Goal: Transaction & Acquisition: Book appointment/travel/reservation

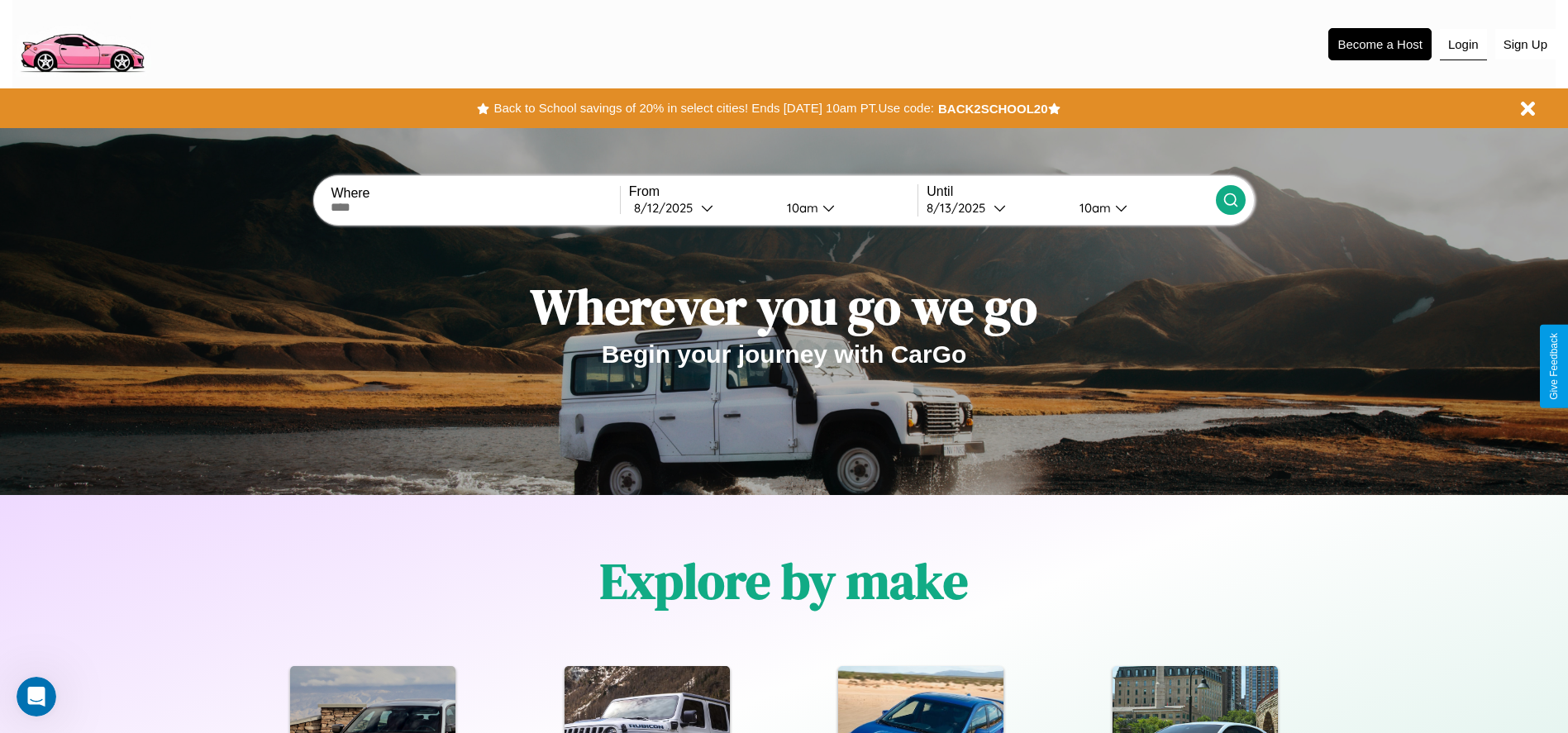
click at [1463, 44] on button "Login" at bounding box center [1463, 44] width 47 height 31
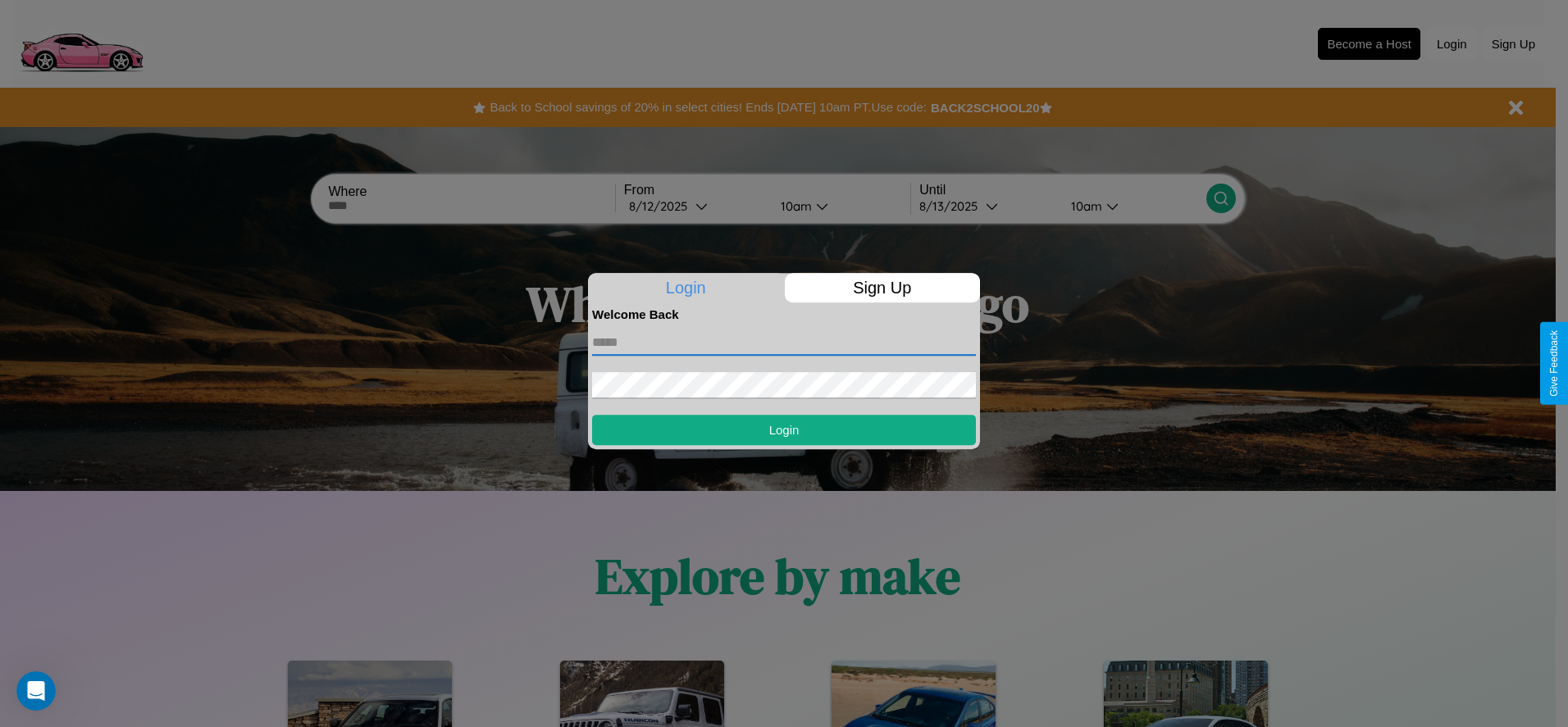
click at [784, 342] on input "text" at bounding box center [784, 343] width 384 height 26
type input "**********"
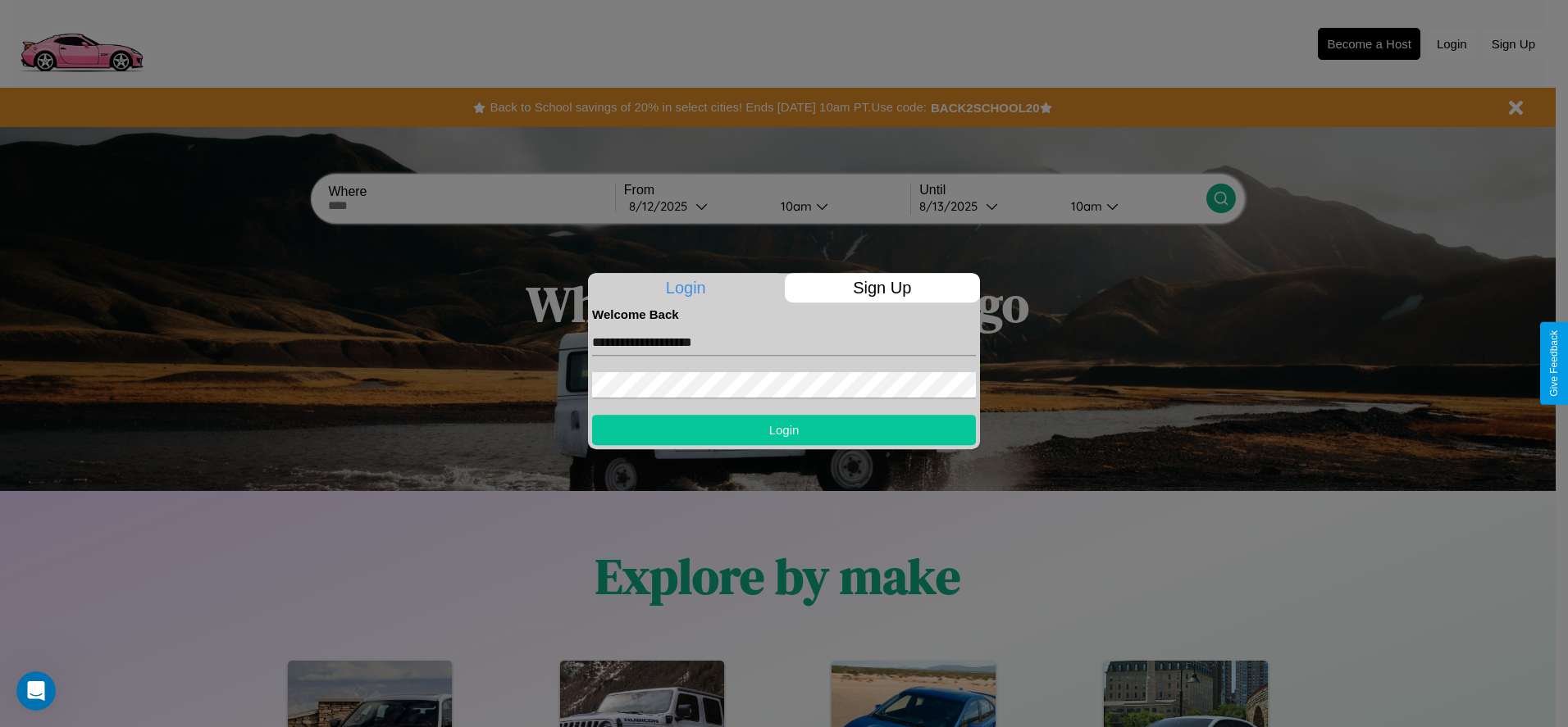
click at [784, 429] on button "Login" at bounding box center [784, 429] width 384 height 30
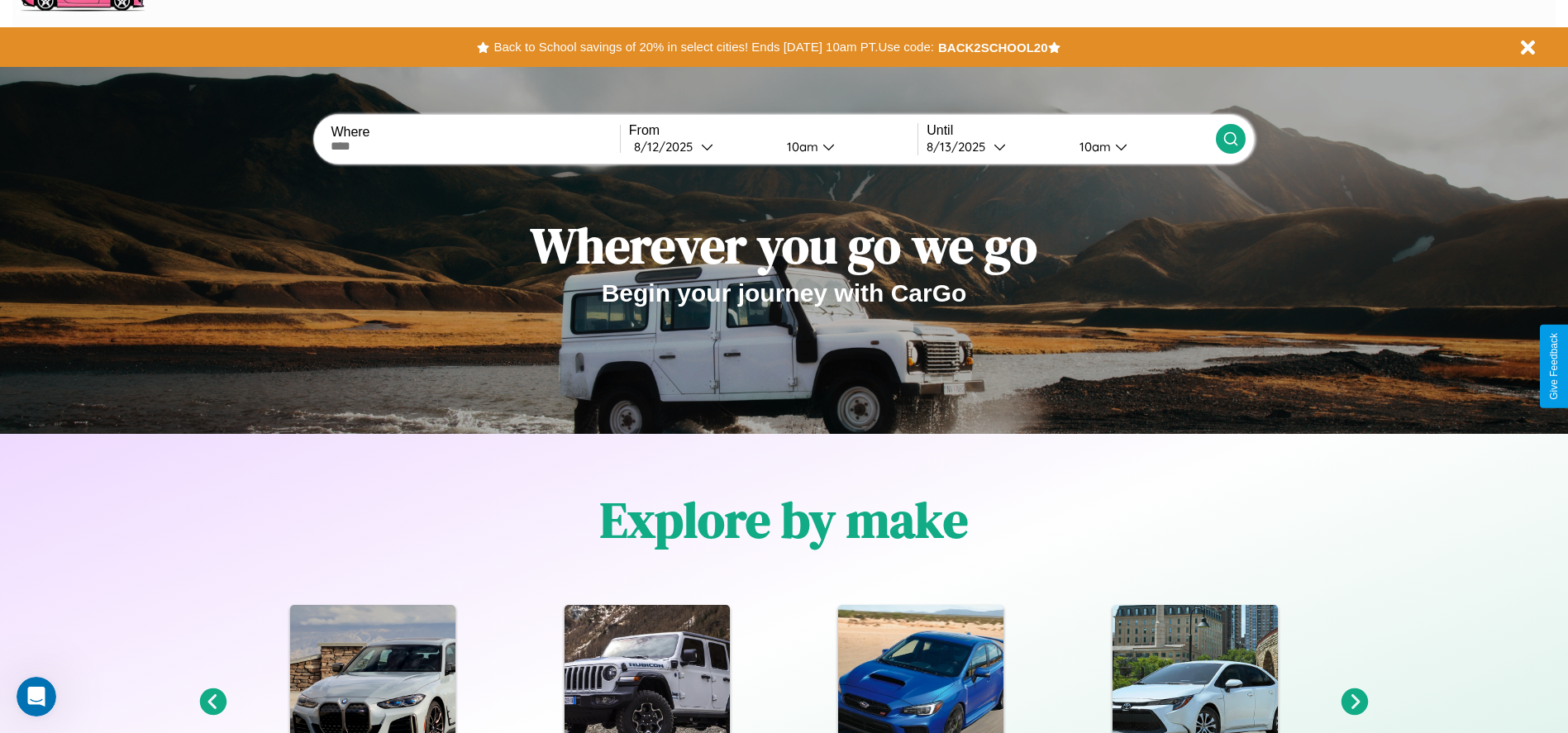
scroll to position [736, 0]
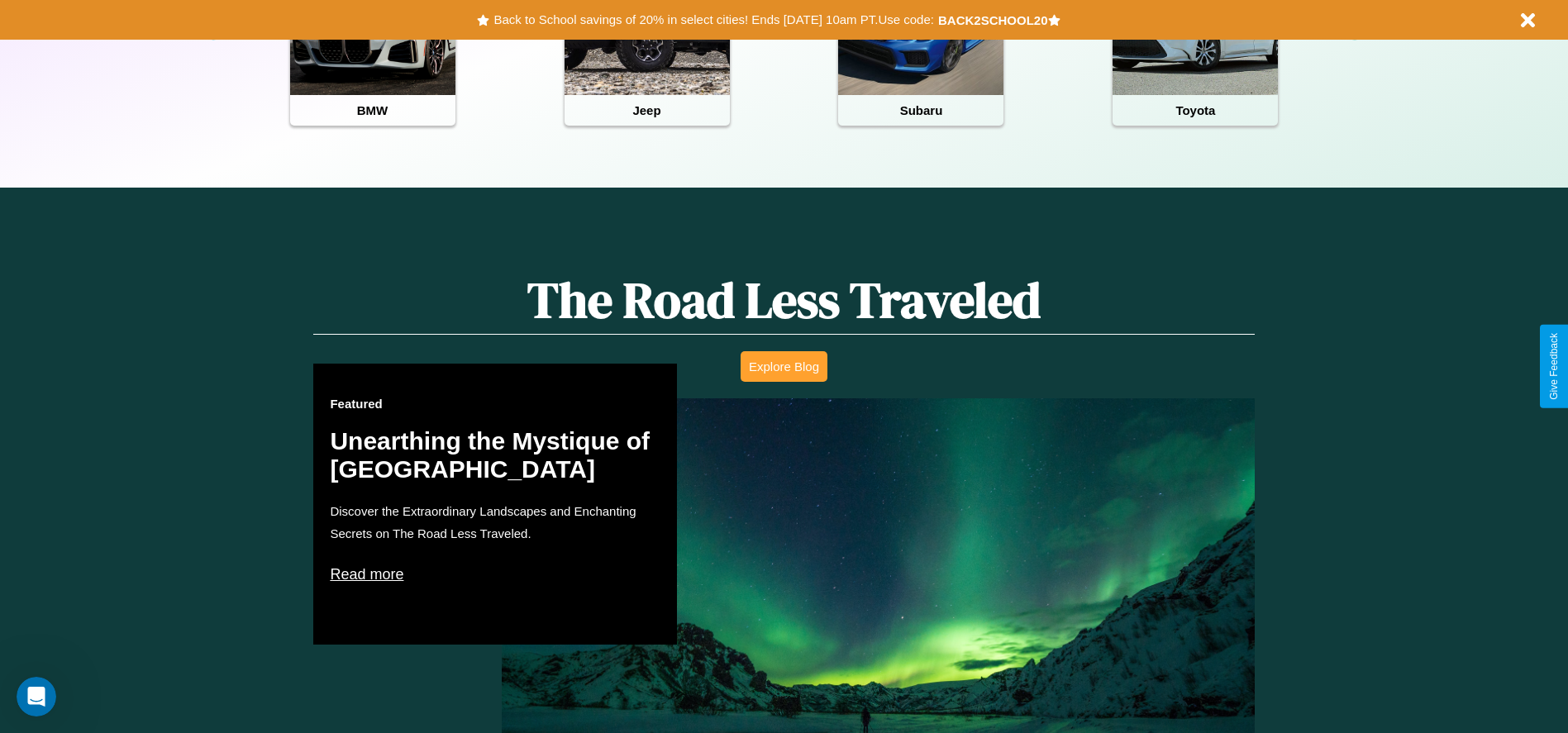
click at [783, 366] on button "Explore Blog" at bounding box center [784, 366] width 87 height 30
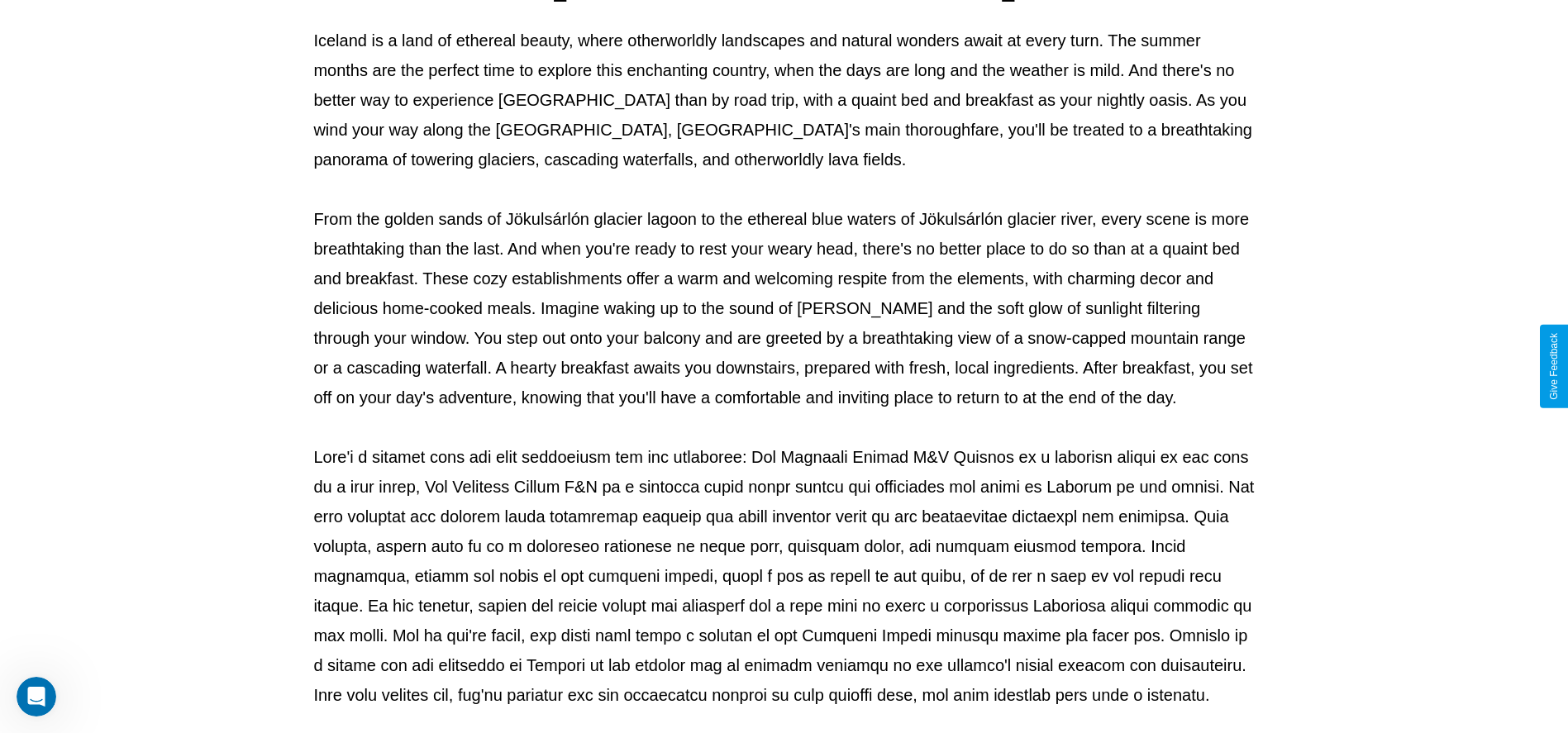
scroll to position [548, 0]
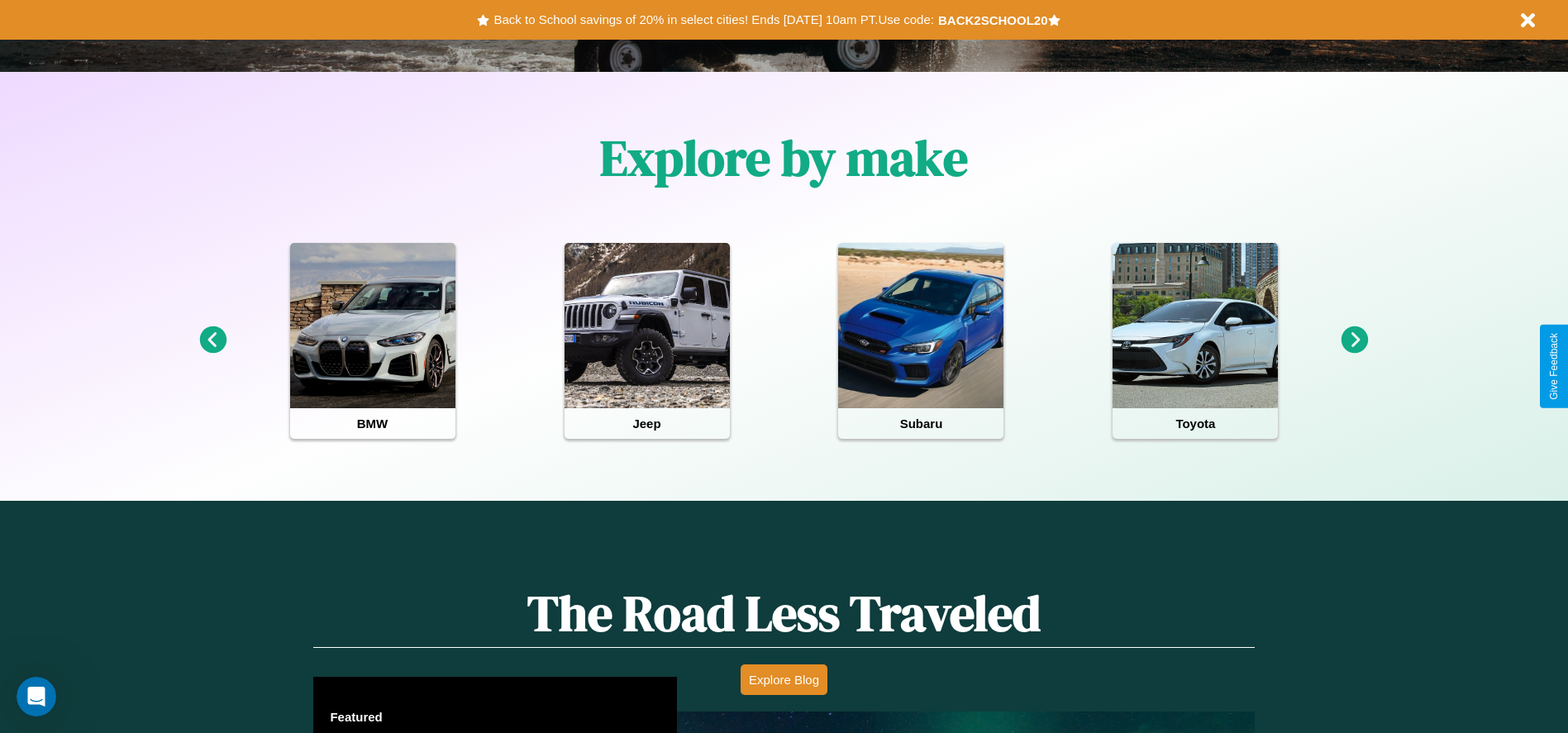
scroll to position [343, 0]
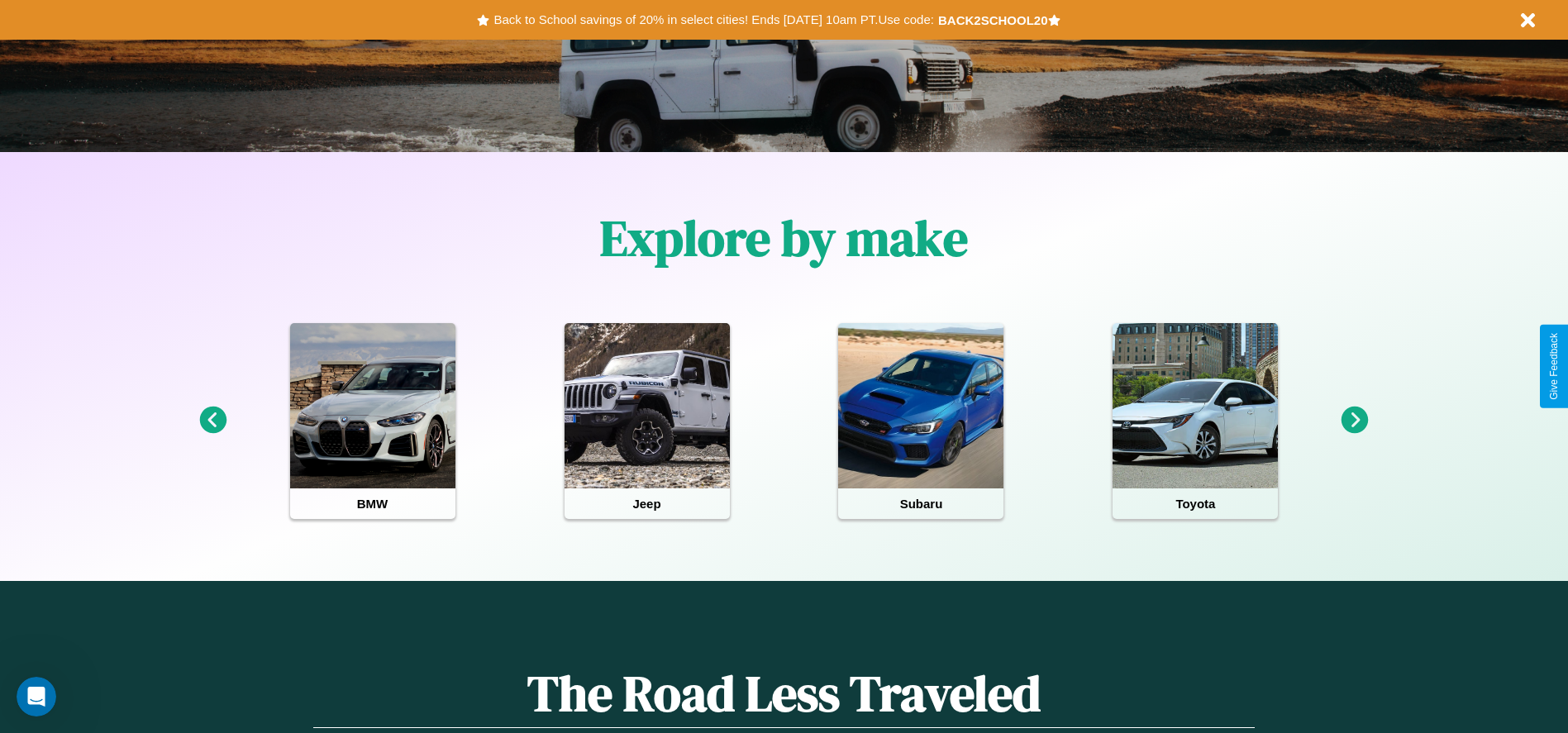
click at [1354, 421] on icon at bounding box center [1354, 420] width 27 height 27
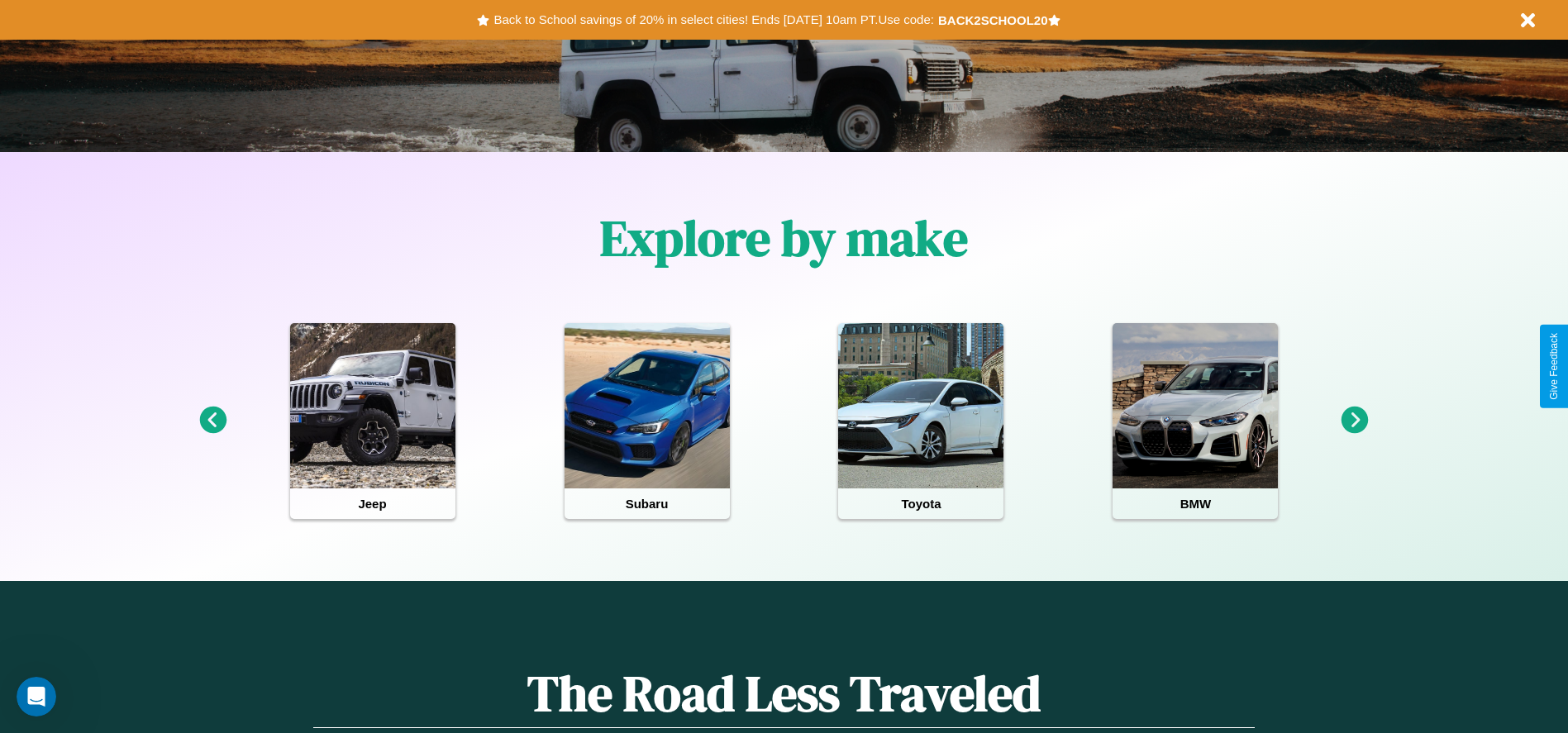
click at [213, 421] on icon at bounding box center [213, 420] width 27 height 27
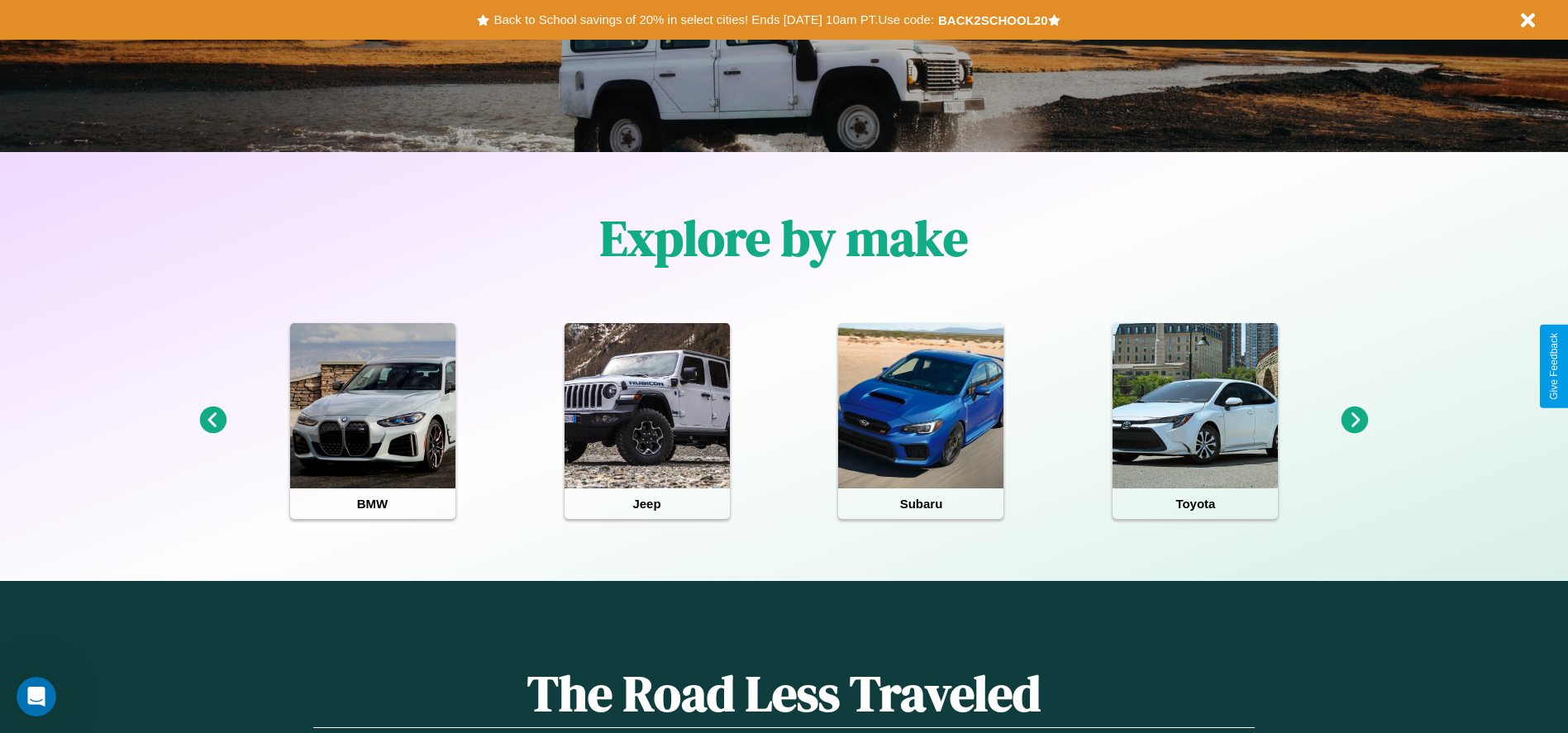
click at [1354, 421] on icon at bounding box center [1354, 420] width 27 height 27
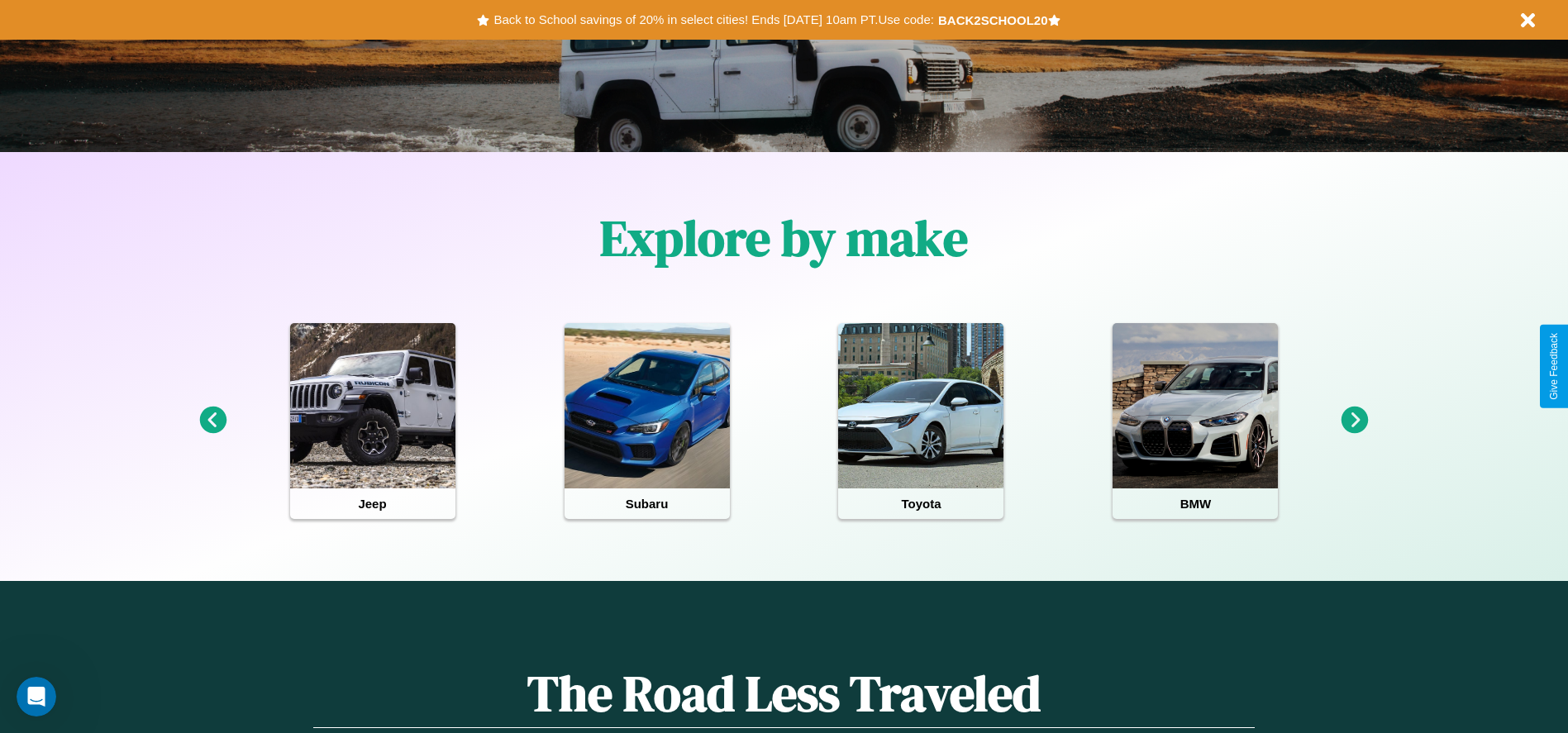
click at [1354, 421] on icon at bounding box center [1354, 420] width 27 height 27
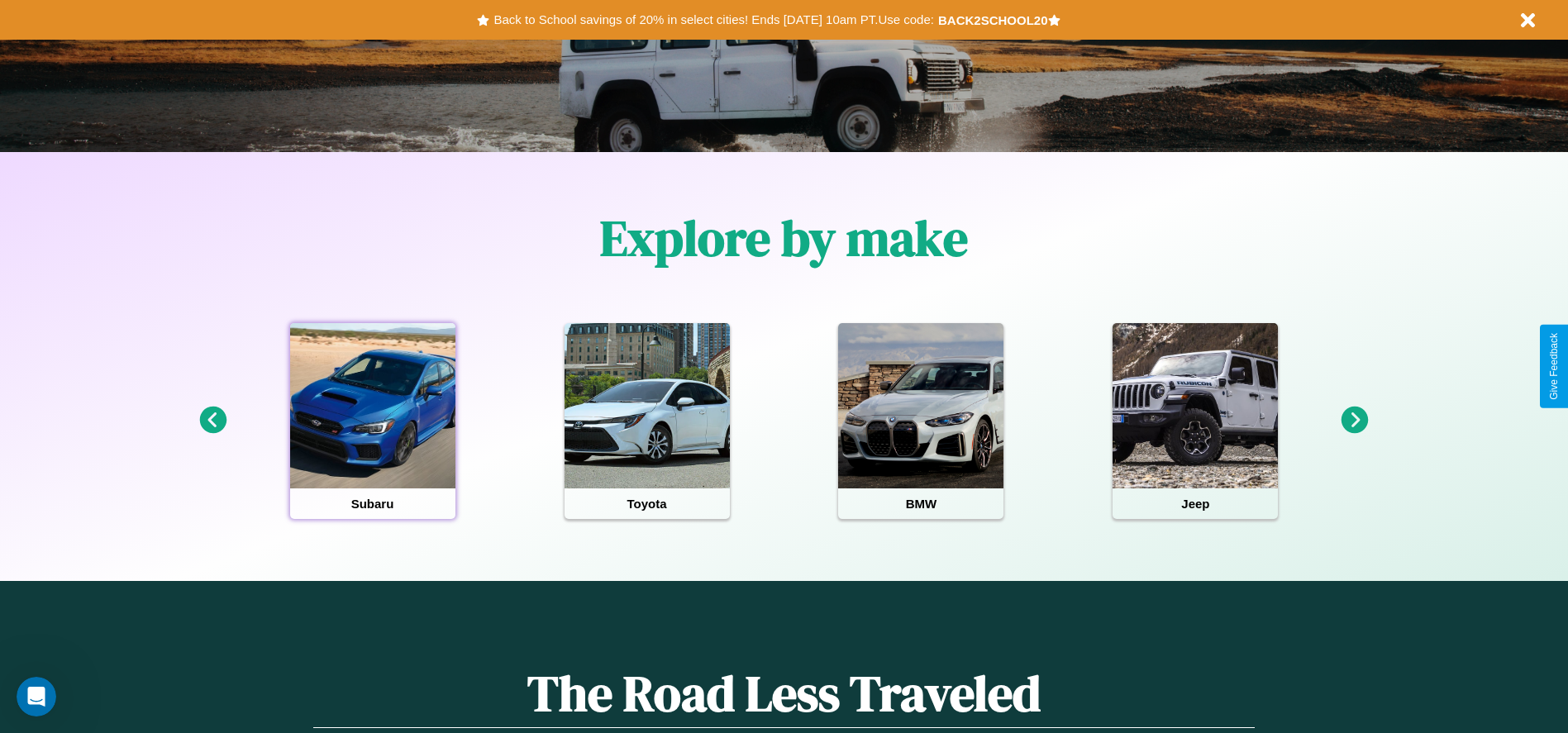
click at [372, 421] on div at bounding box center [373, 406] width 166 height 166
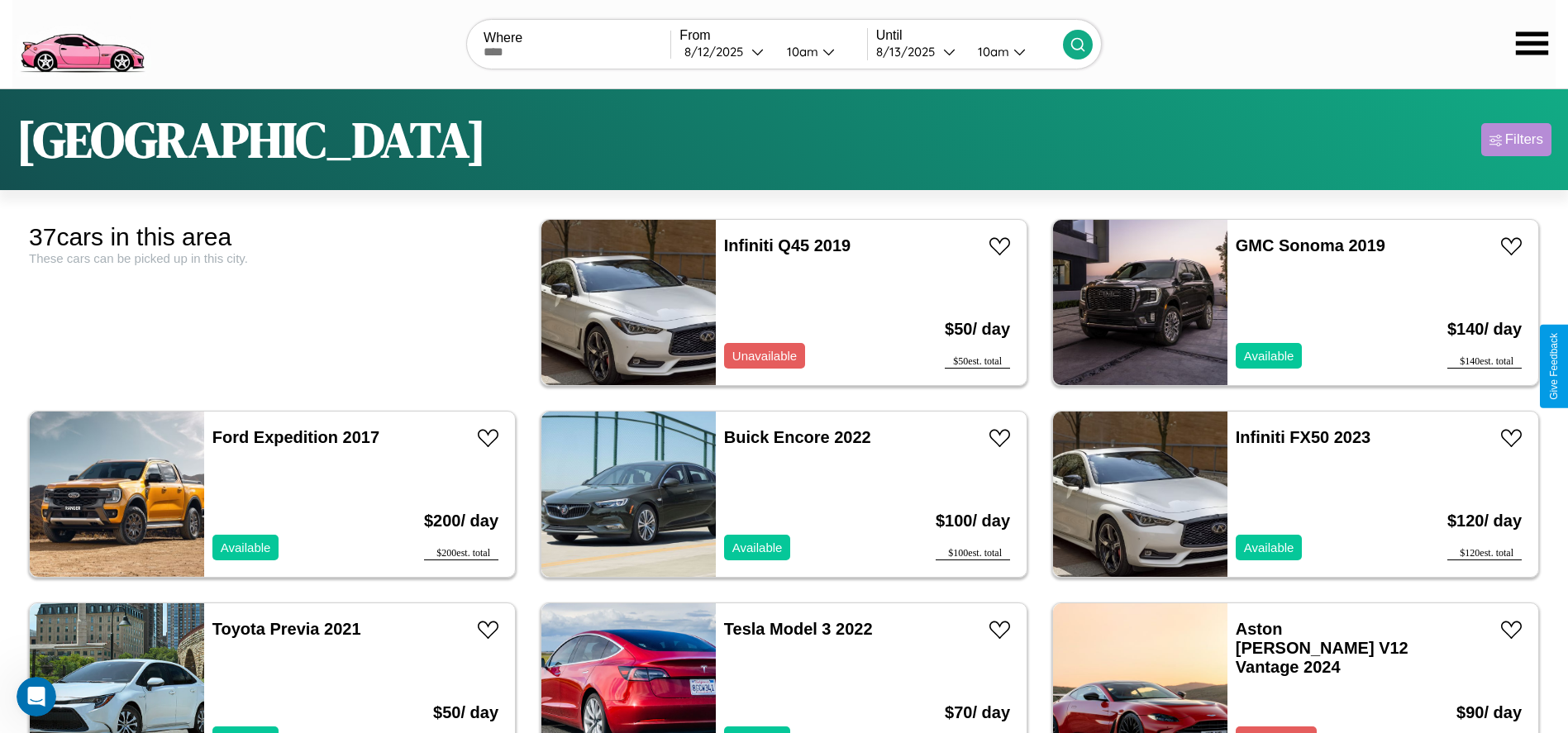
click at [1515, 139] on div "Filters" at bounding box center [1524, 140] width 38 height 17
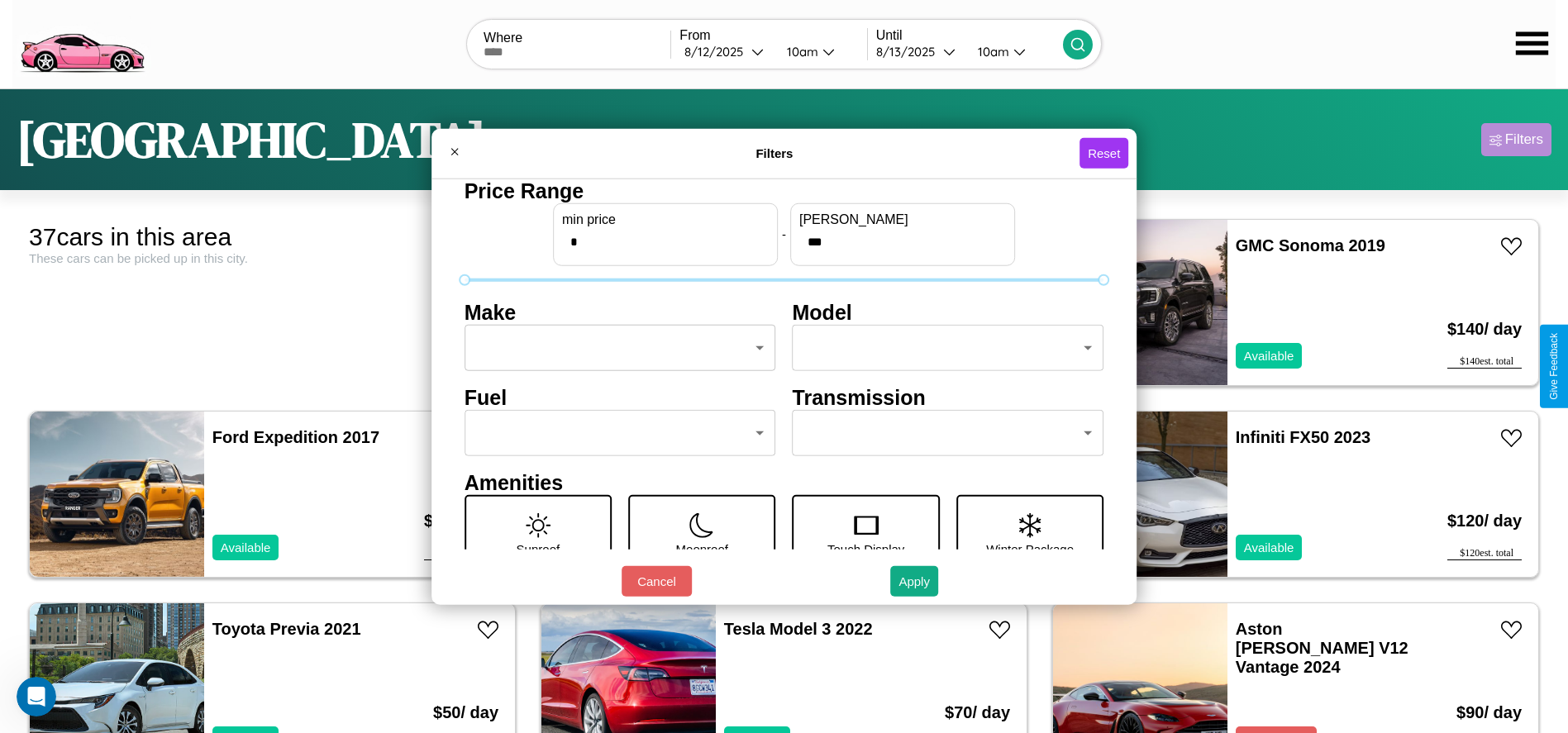
scroll to position [70, 0]
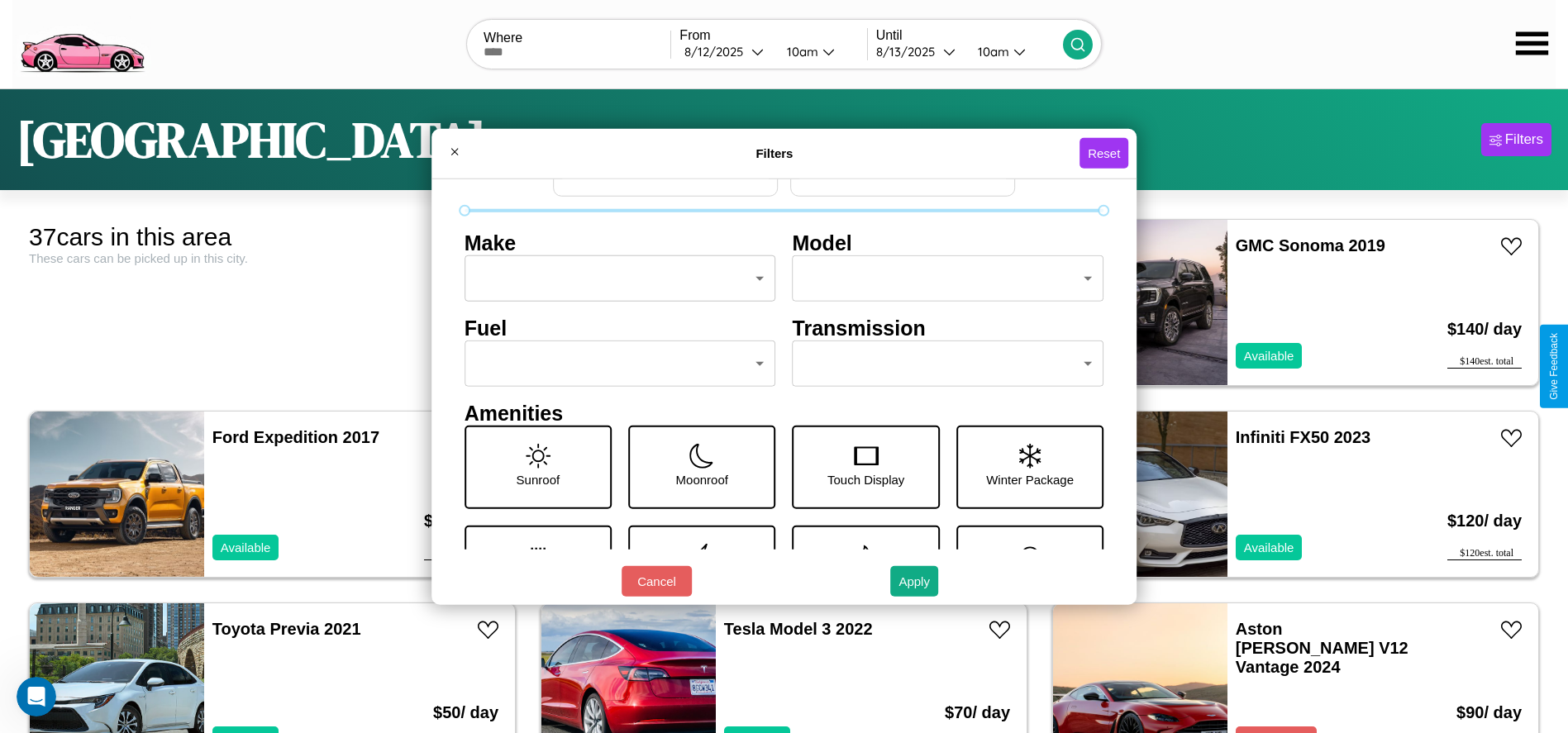
click at [615, 363] on body "CarGo Where From 8 / 12 / 2025 10am Until 8 / 13 / 2025 10am Tokyo Filters 37 c…" at bounding box center [784, 418] width 1568 height 836
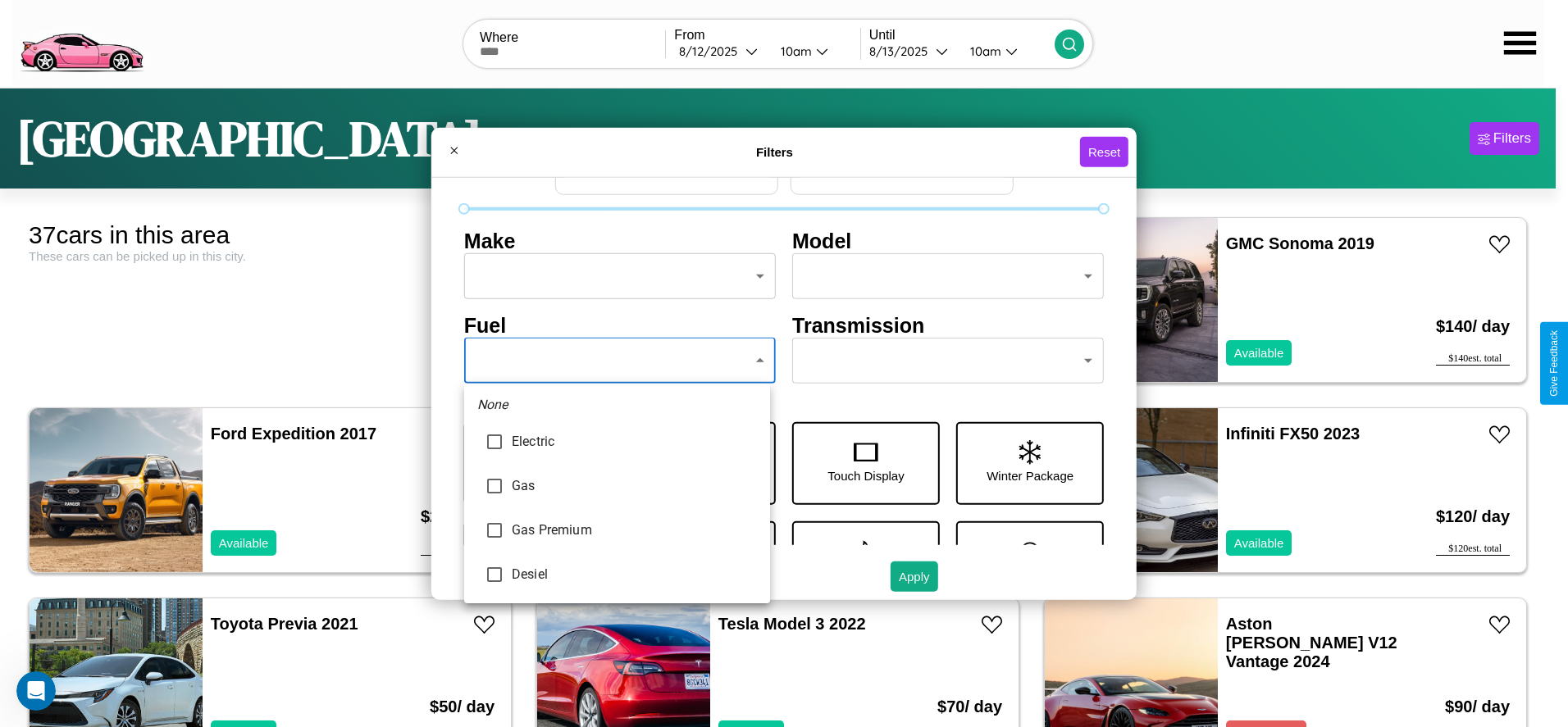
type input "******"
click at [616, 360] on div at bounding box center [784, 363] width 1568 height 727
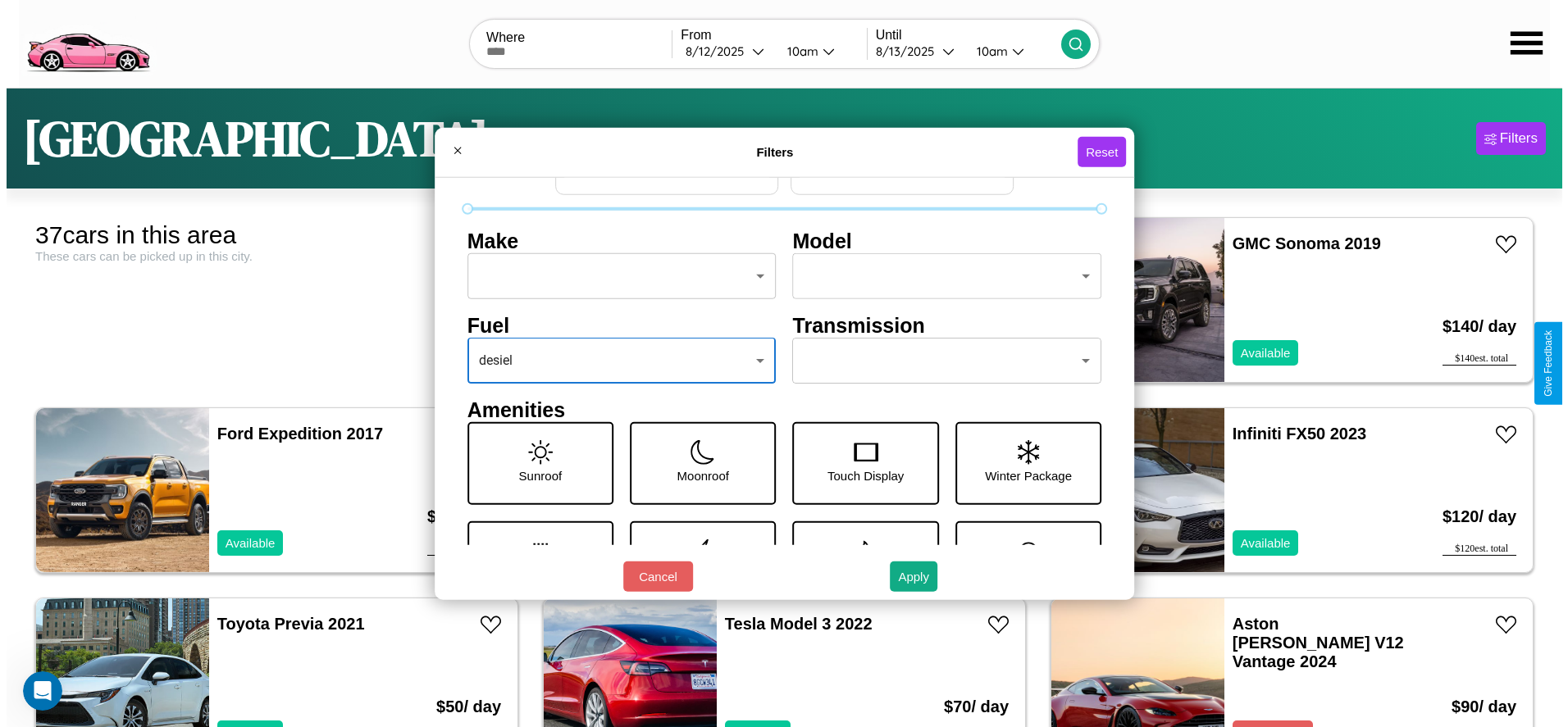
scroll to position [0, 0]
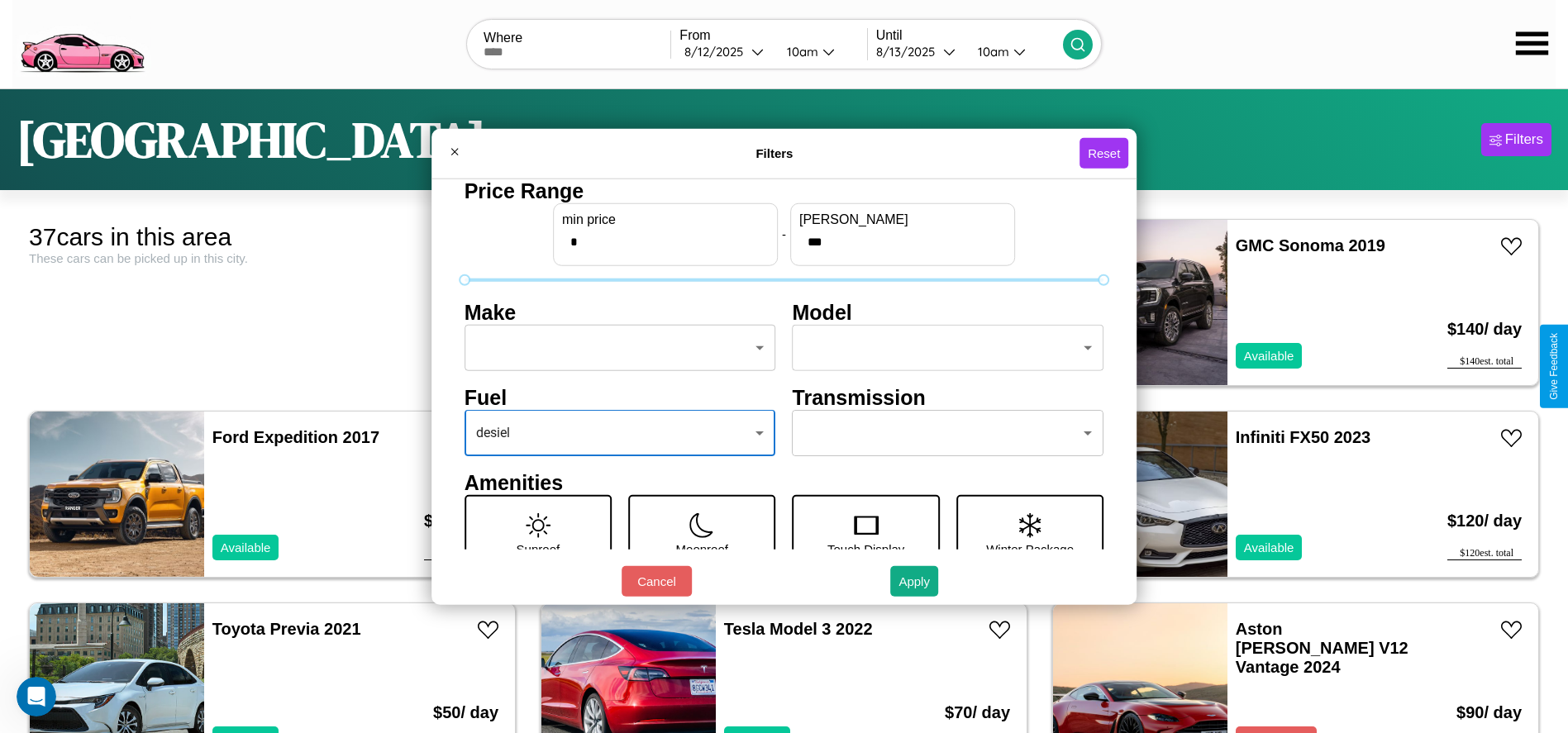
click at [615, 348] on body "CarGo Where From 8 / 12 / 2025 10am Until 8 / 13 / 2025 10am Tokyo Filters 37 c…" at bounding box center [784, 418] width 1568 height 836
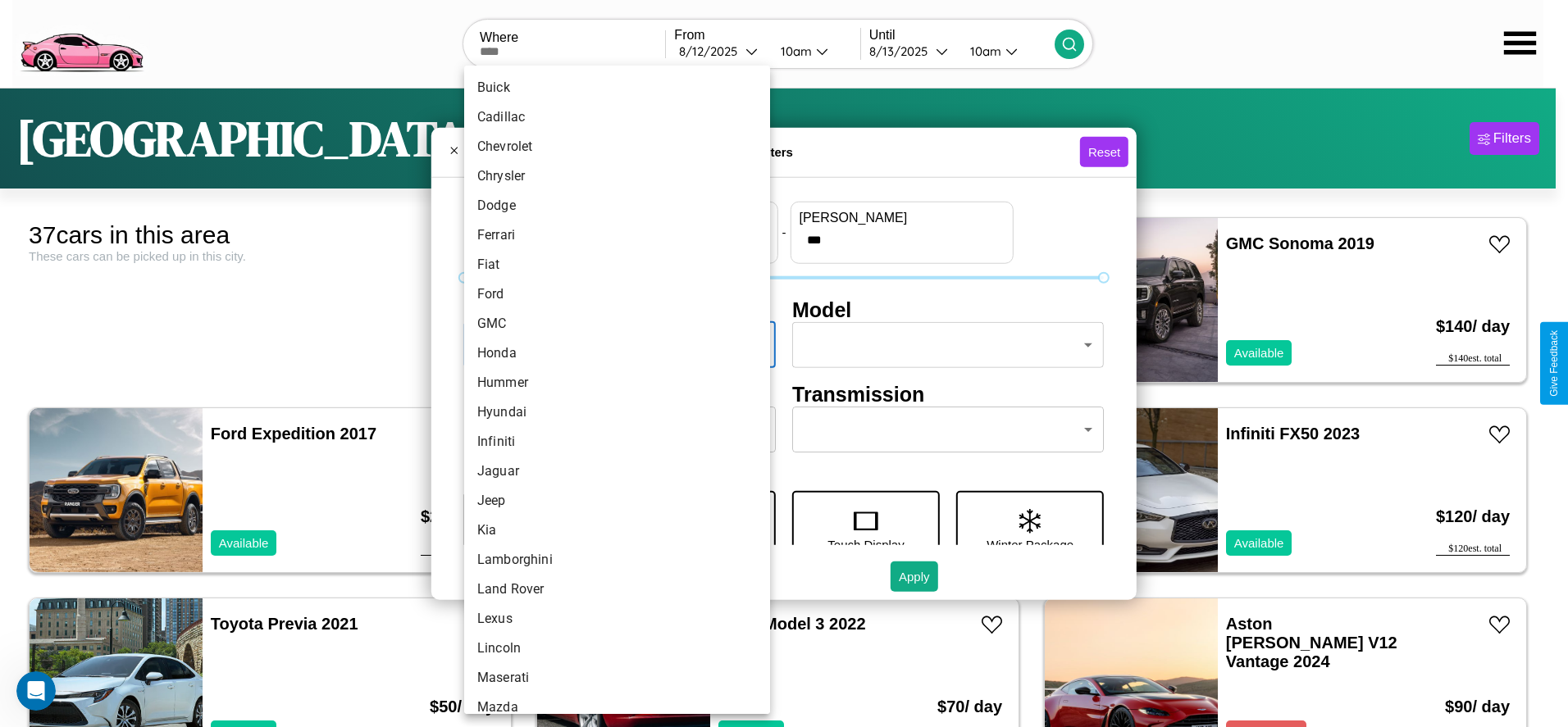
scroll to position [229, 0]
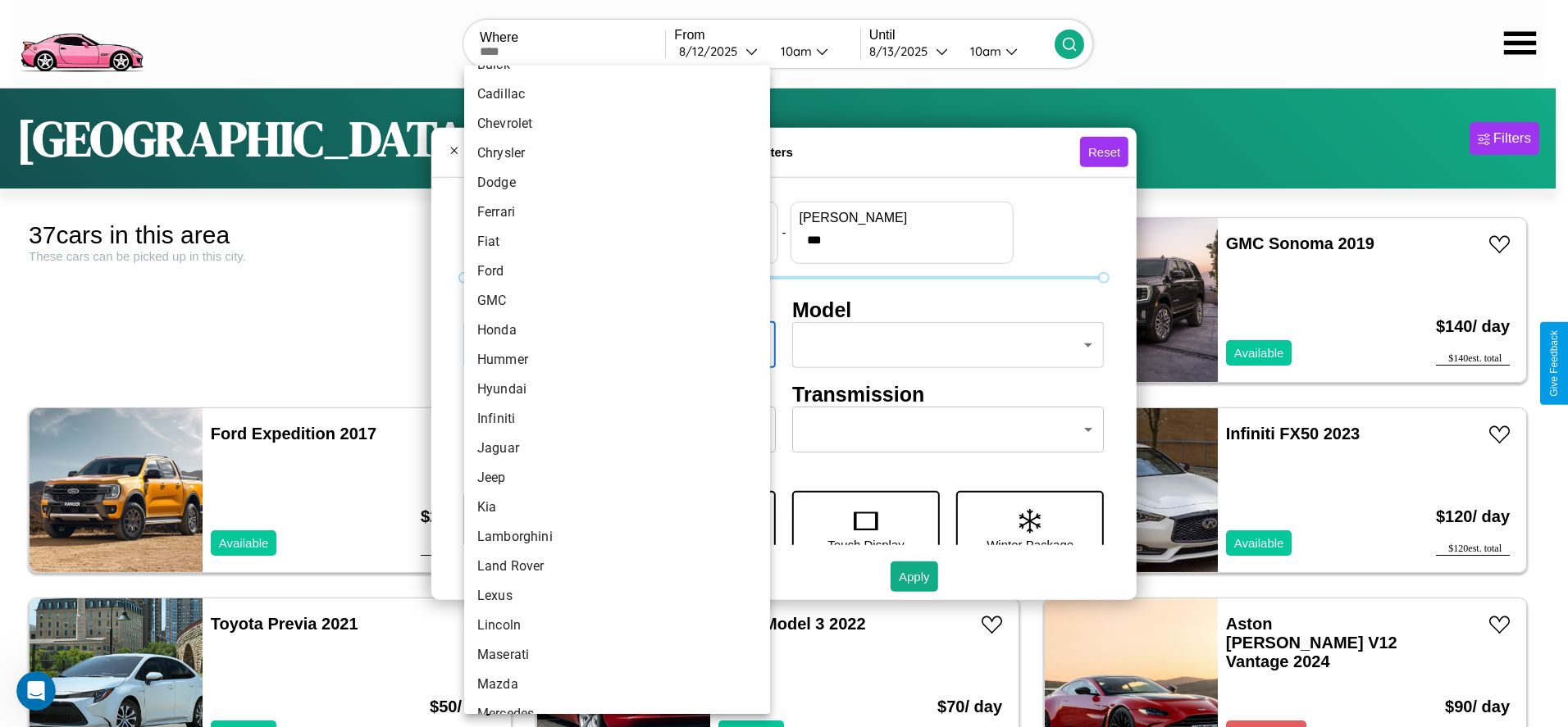
click at [611, 389] on li "Hyundai" at bounding box center [616, 389] width 305 height 30
type input "*******"
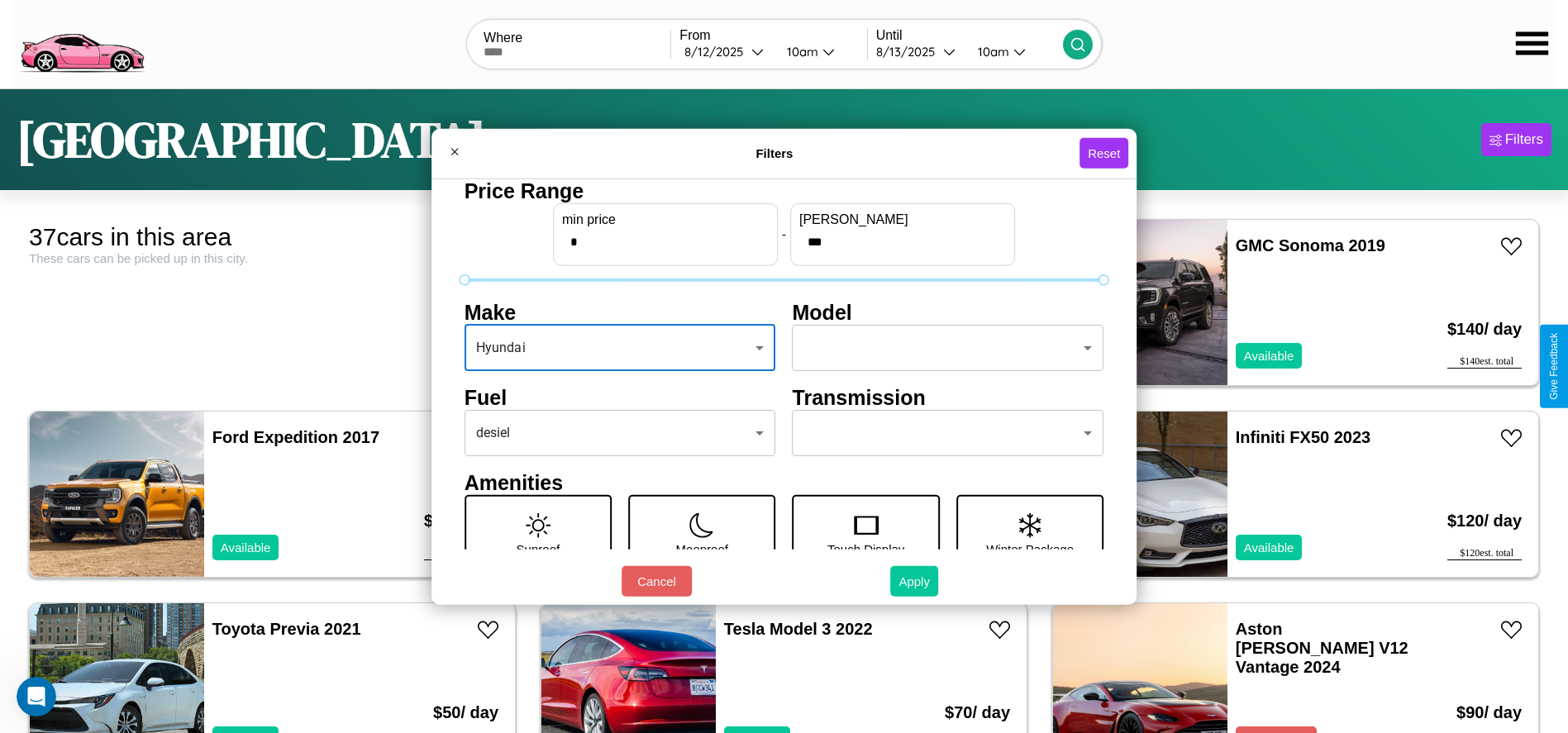
click at [915, 581] on button "Apply" at bounding box center [914, 581] width 48 height 30
